Goal: Transaction & Acquisition: Download file/media

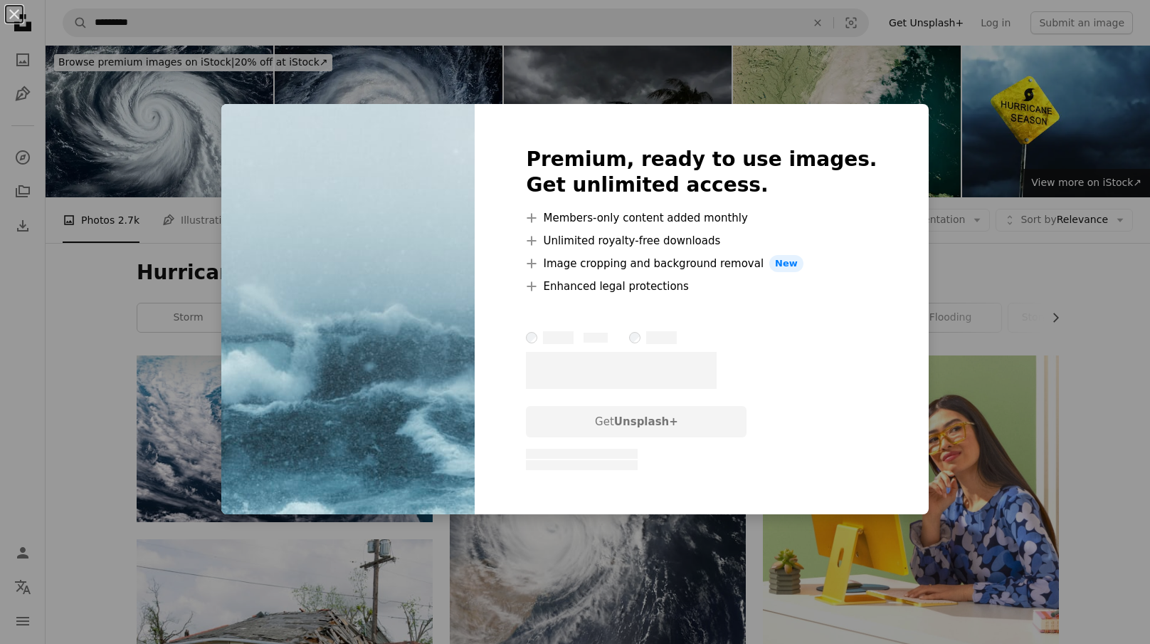
scroll to position [1429, 0]
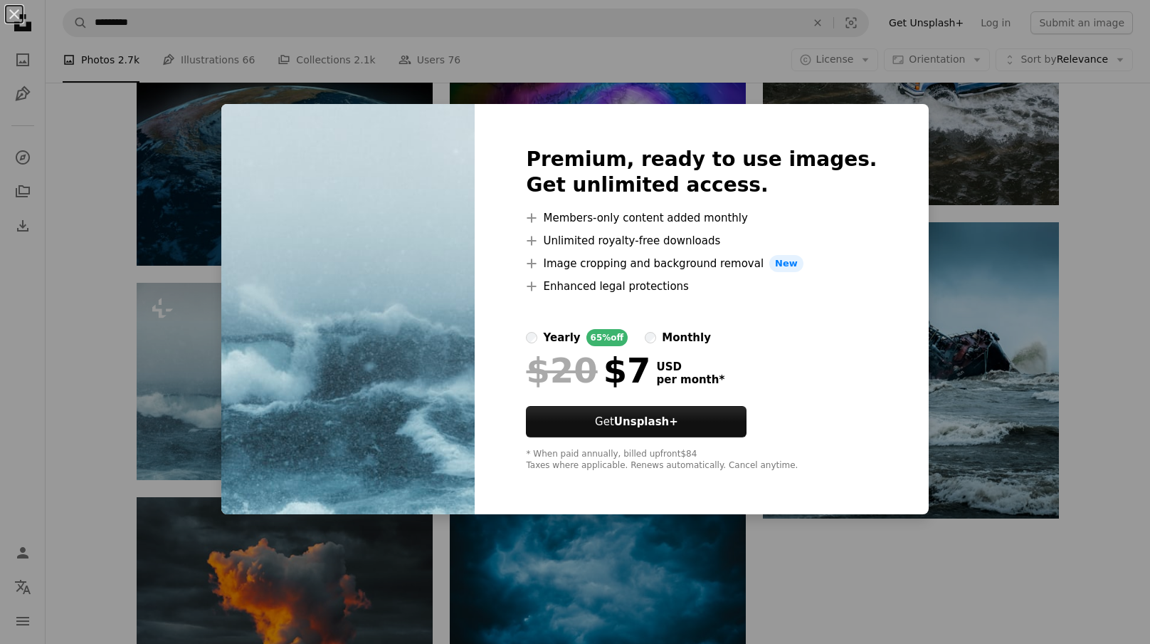
click at [898, 191] on div "An X shape Premium, ready to use images. Get unlimited access. A plus sign Memb…" at bounding box center [575, 322] width 1150 height 644
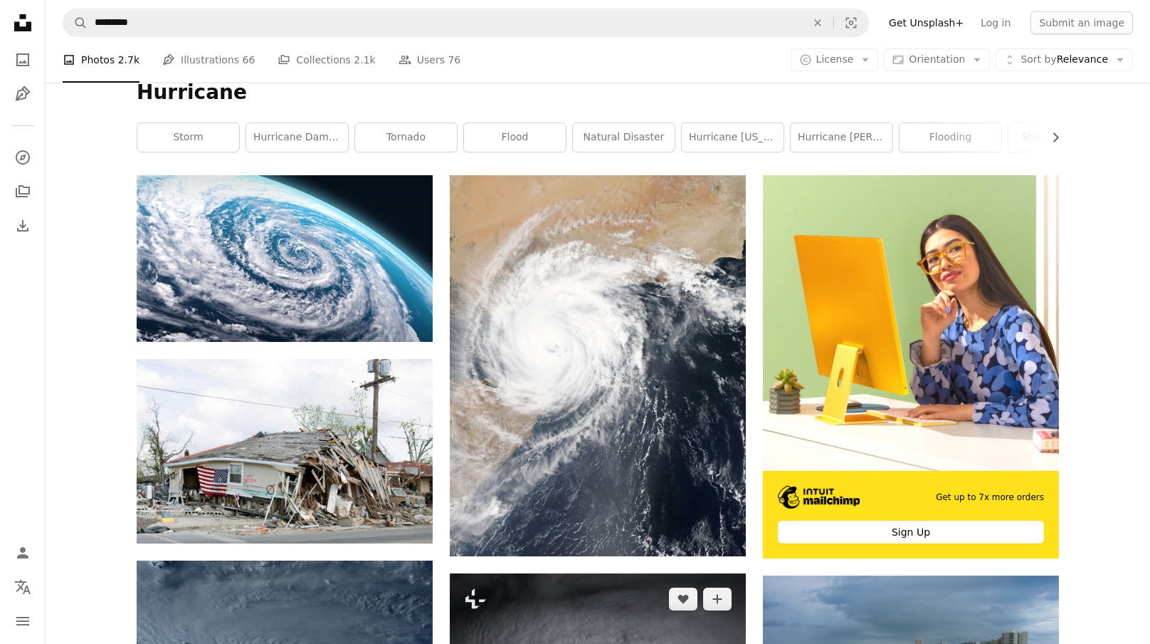
scroll to position [177, 0]
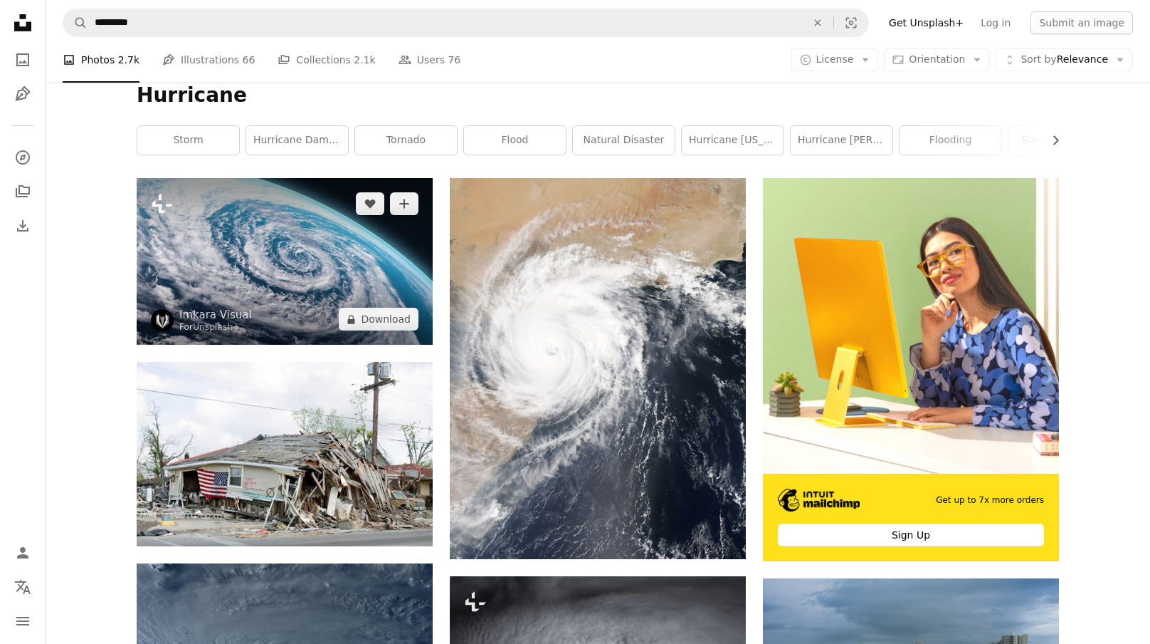
click at [369, 271] on img at bounding box center [285, 261] width 296 height 167
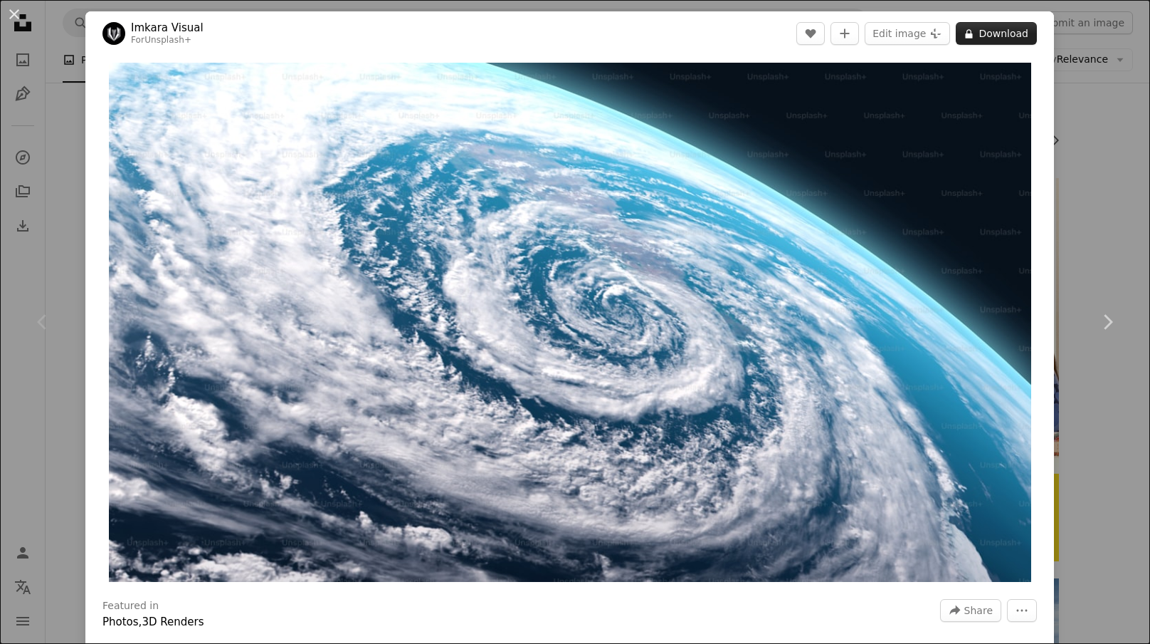
click at [1012, 36] on button "A lock Download" at bounding box center [996, 33] width 81 height 23
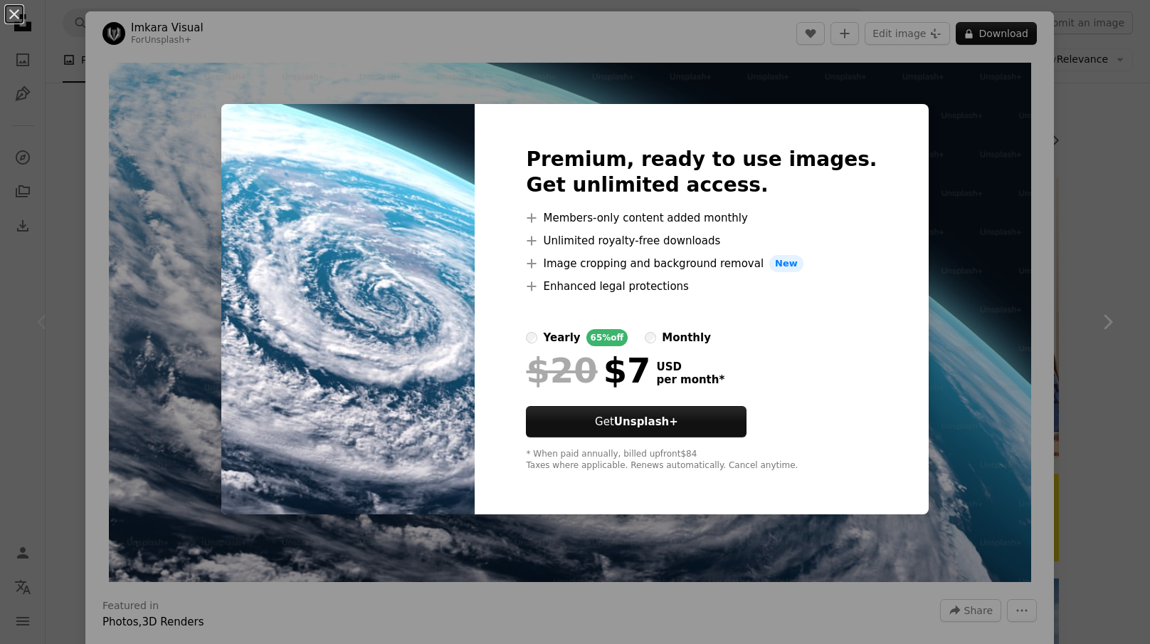
click at [1069, 139] on div "An X shape Premium, ready to use images. Get unlimited access. A plus sign Memb…" at bounding box center [575, 322] width 1150 height 644
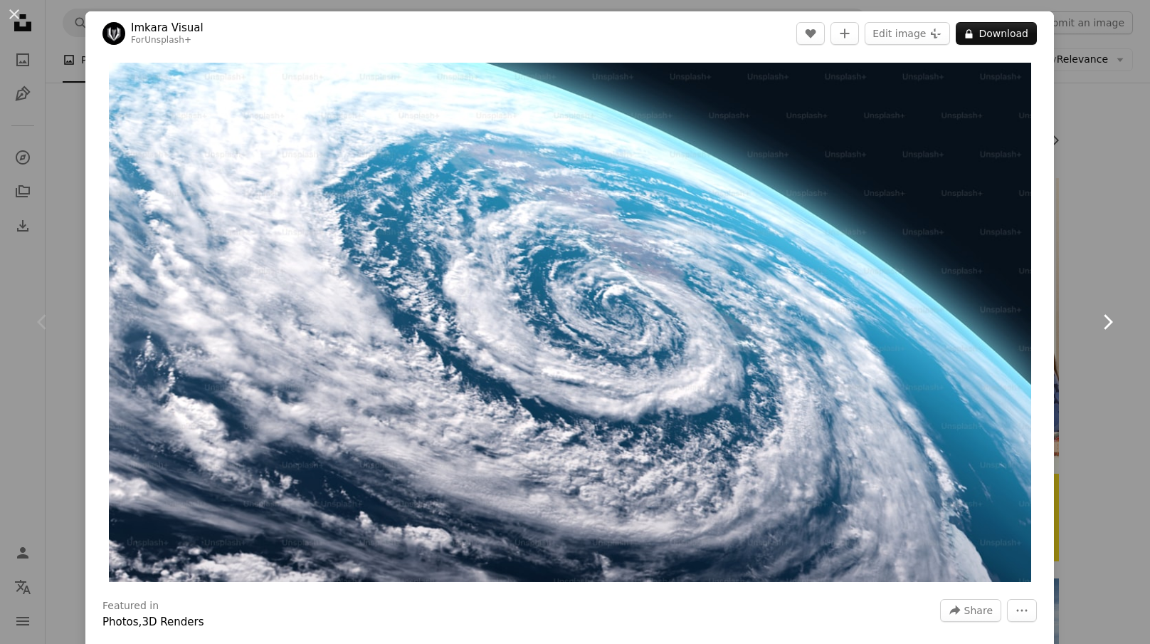
click at [1091, 270] on link "Chevron right" at bounding box center [1107, 321] width 85 height 137
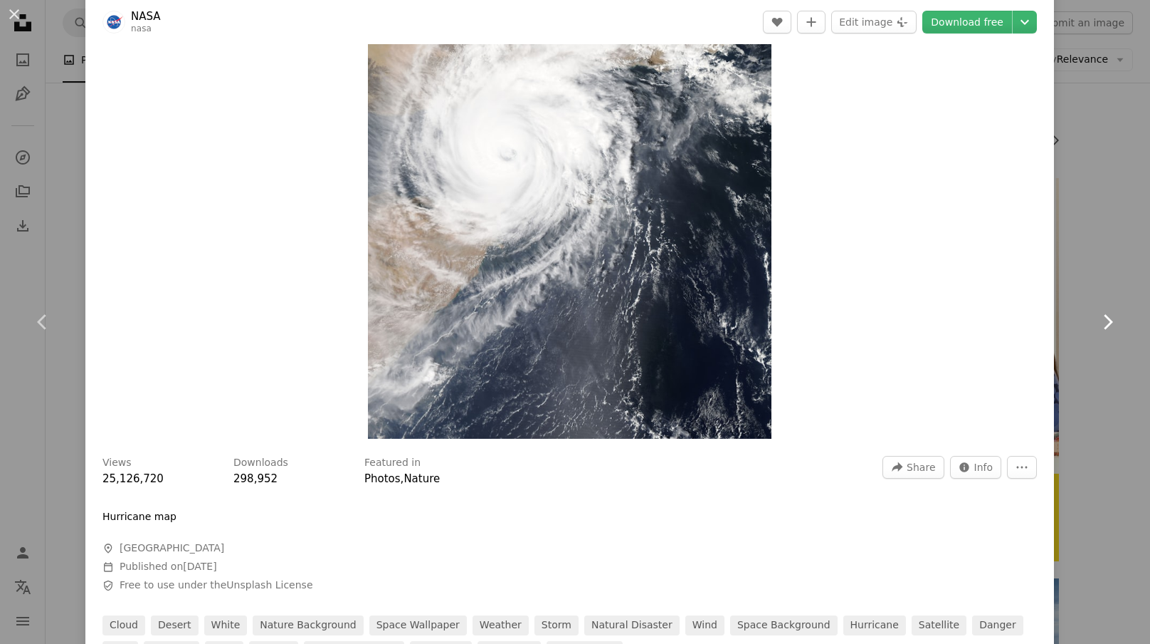
scroll to position [142, 0]
click at [17, 14] on button "An X shape" at bounding box center [14, 14] width 17 height 17
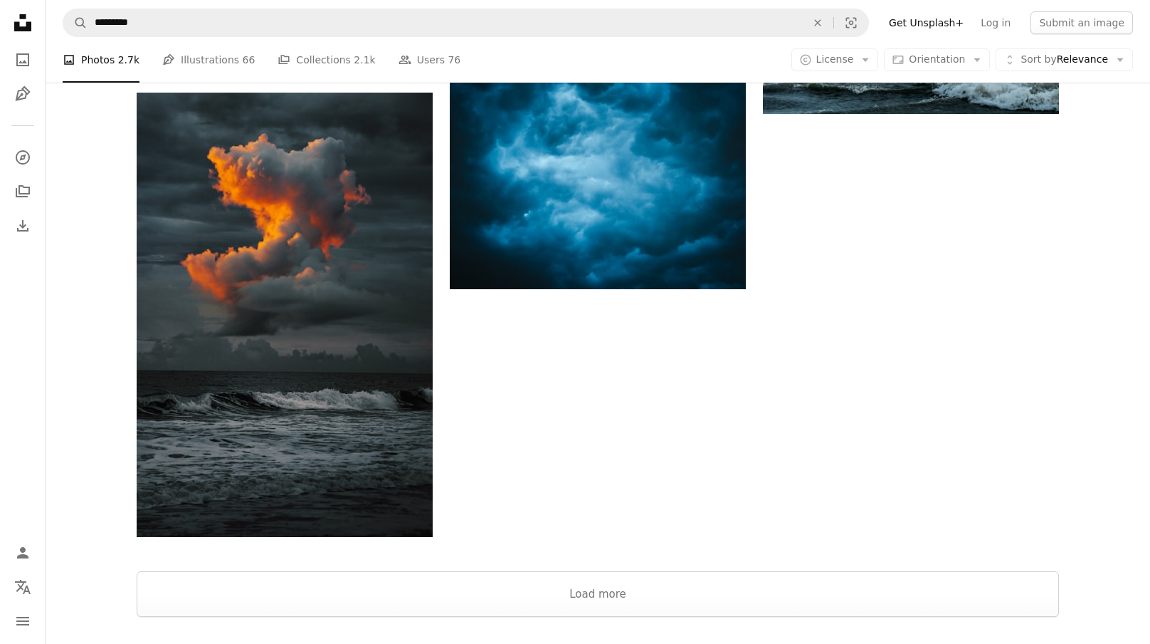
scroll to position [1844, 0]
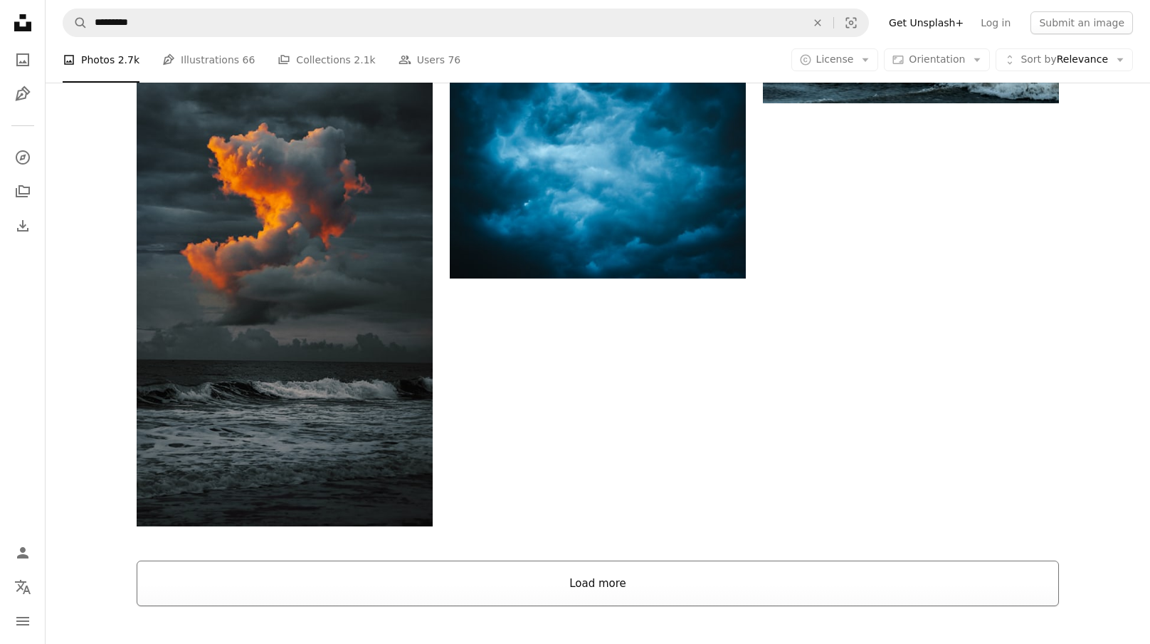
click at [689, 578] on button "Load more" at bounding box center [598, 583] width 923 height 46
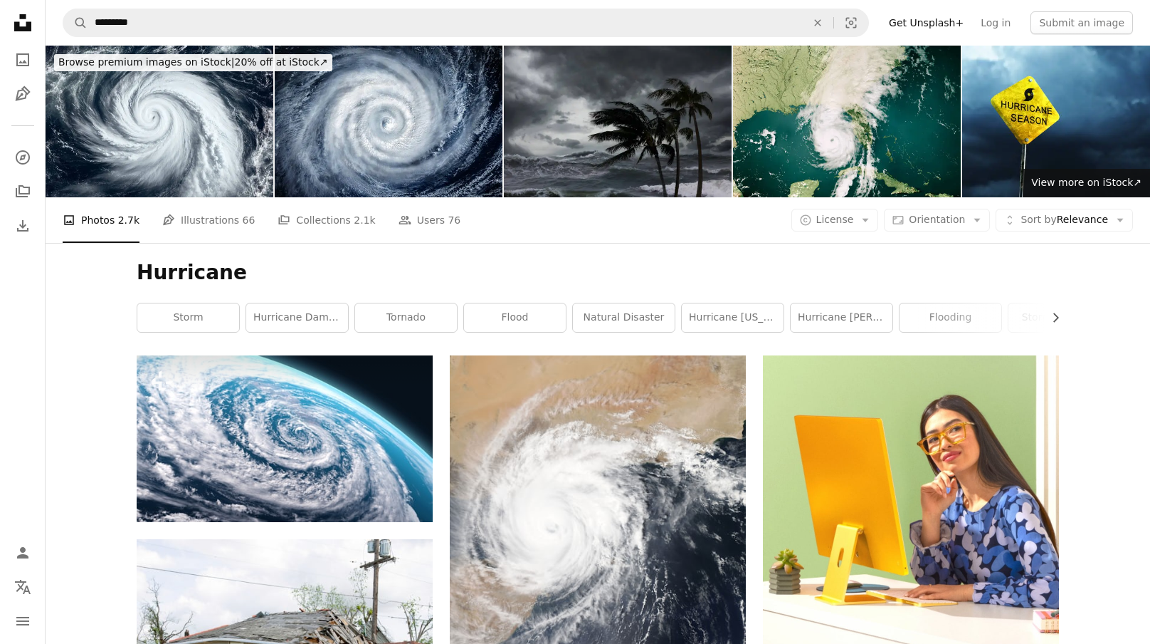
scroll to position [0, 0]
click at [1024, 228] on button "Unfold Sort by Relevance Arrow down" at bounding box center [1064, 220] width 137 height 23
click at [868, 215] on icon "Arrow down" at bounding box center [865, 220] width 13 height 13
click at [841, 332] on span "Free" at bounding box center [872, 334] width 87 height 14
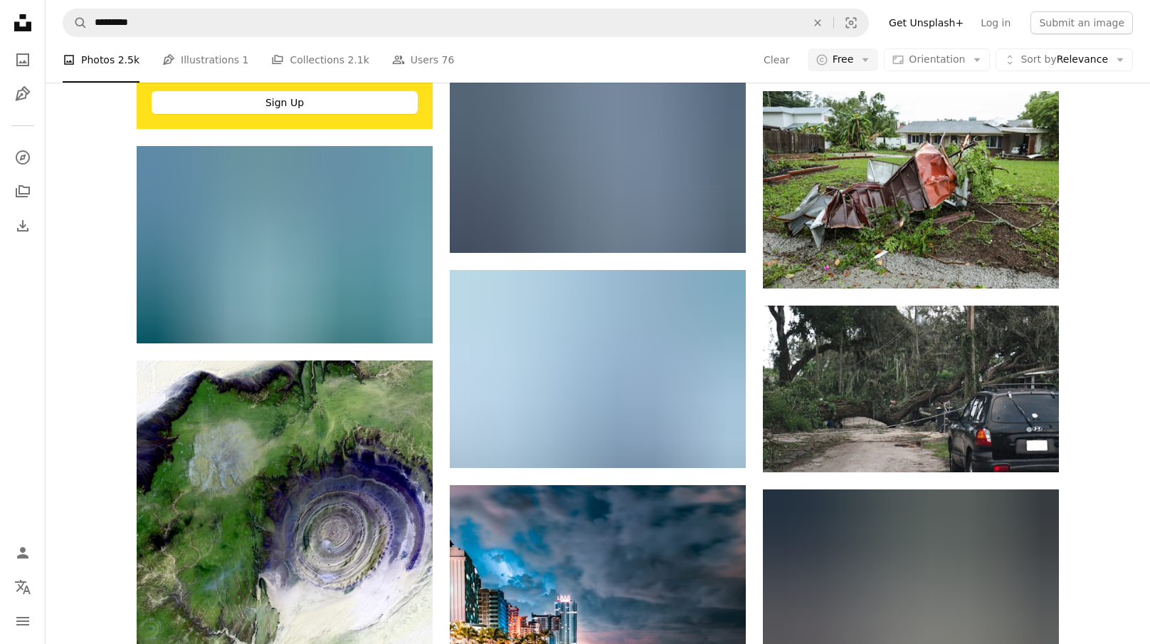
scroll to position [2592, 0]
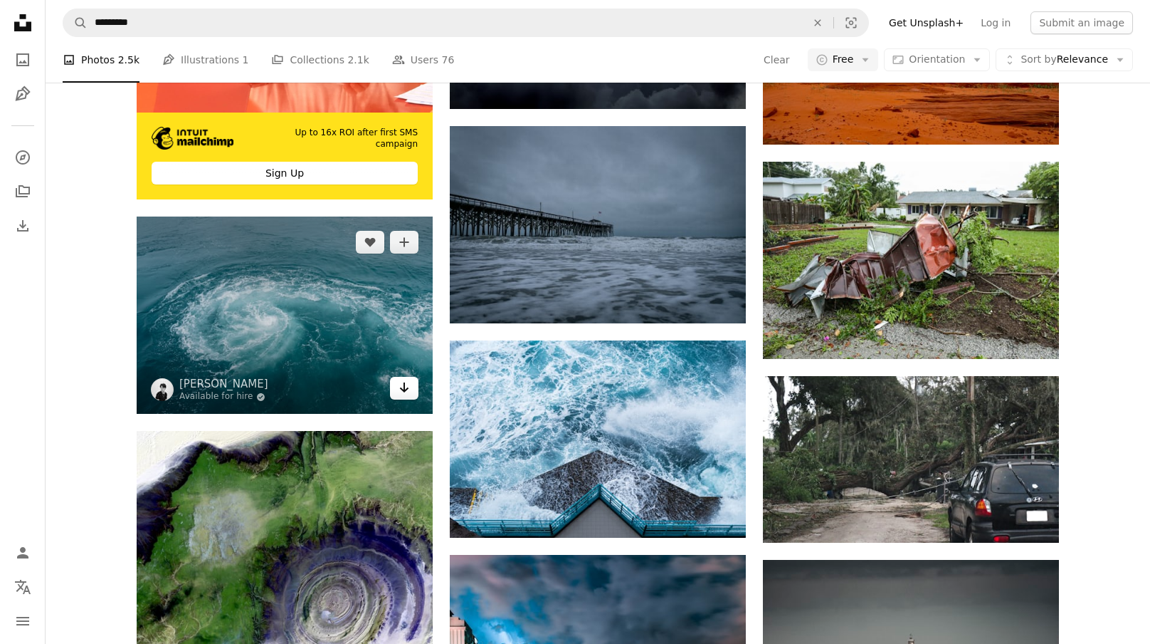
click at [407, 391] on icon "Arrow pointing down" at bounding box center [404, 387] width 11 height 17
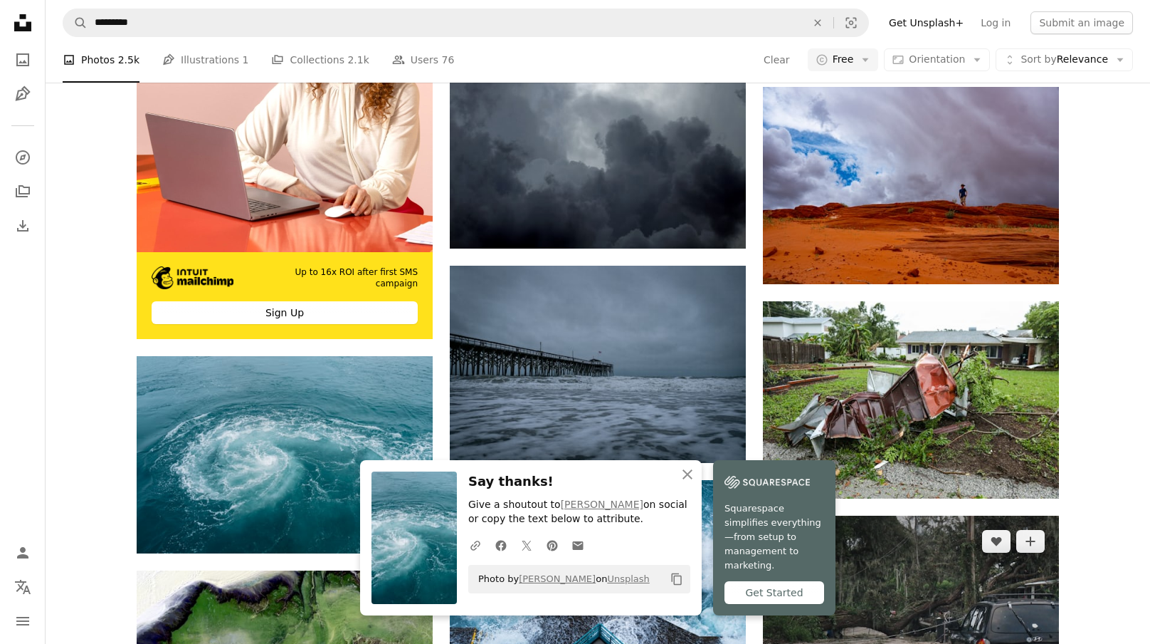
scroll to position [2437, 0]
